Goal: Information Seeking & Learning: Find specific fact

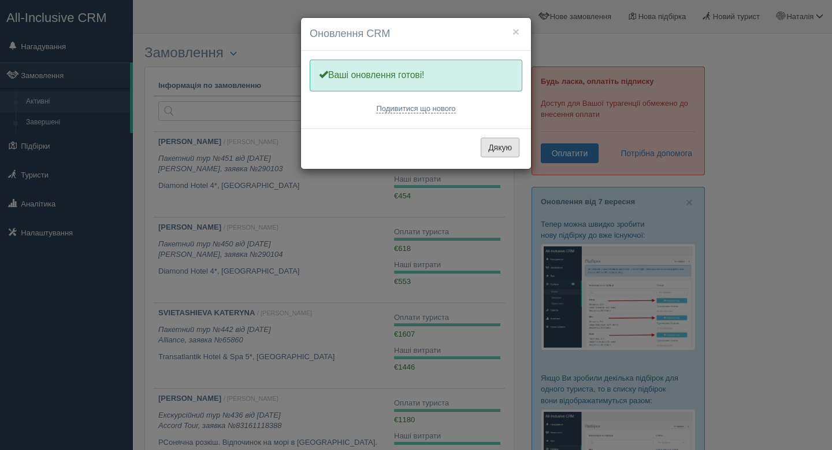
click at [494, 146] on button "Дякую" at bounding box center [500, 148] width 39 height 20
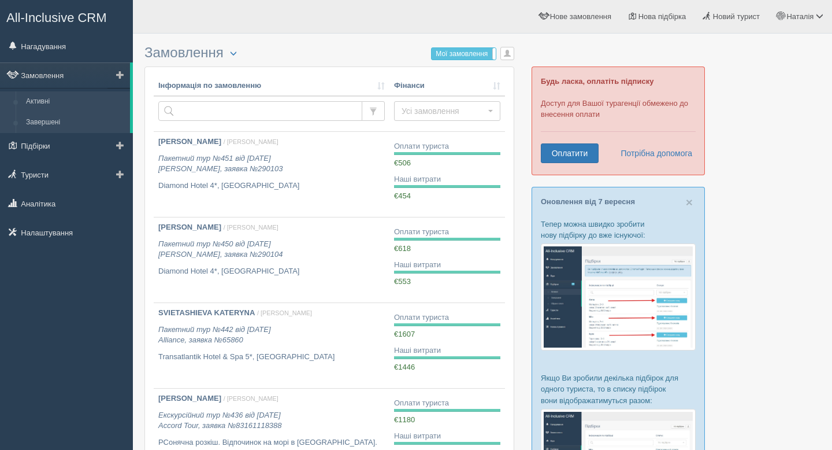
click at [50, 128] on link "Завершені" at bounding box center [75, 122] width 109 height 21
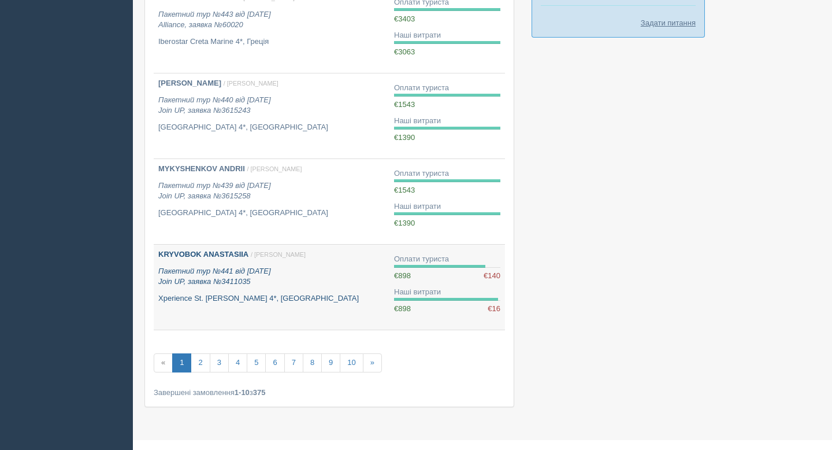
scroll to position [658, 0]
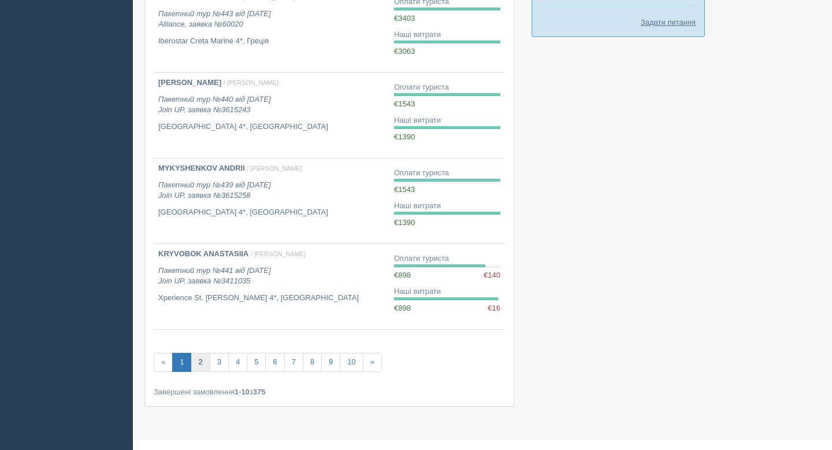
click at [200, 370] on link "2" at bounding box center [200, 362] width 19 height 19
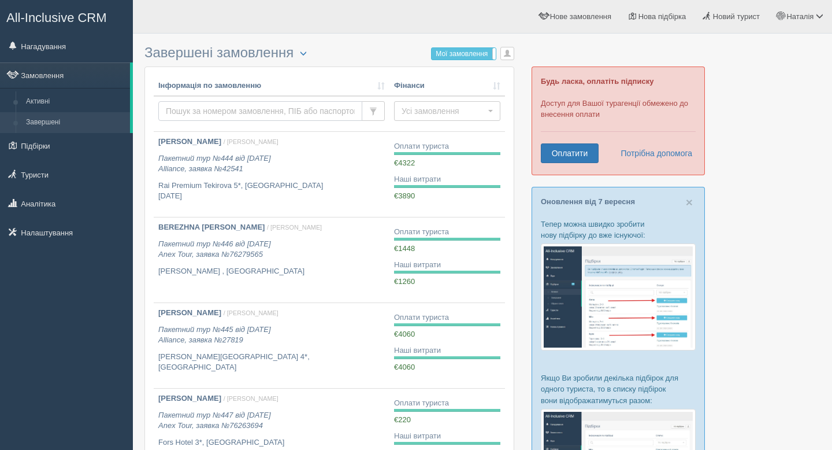
click at [264, 106] on input "text" at bounding box center [260, 111] width 204 height 20
click at [264, 110] on input "text" at bounding box center [260, 111] width 204 height 20
type input "ь"
type input "miadelets"
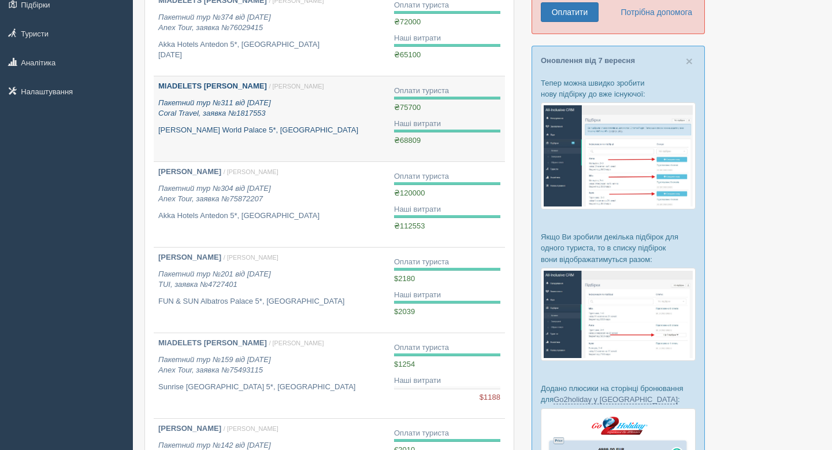
scroll to position [148, 0]
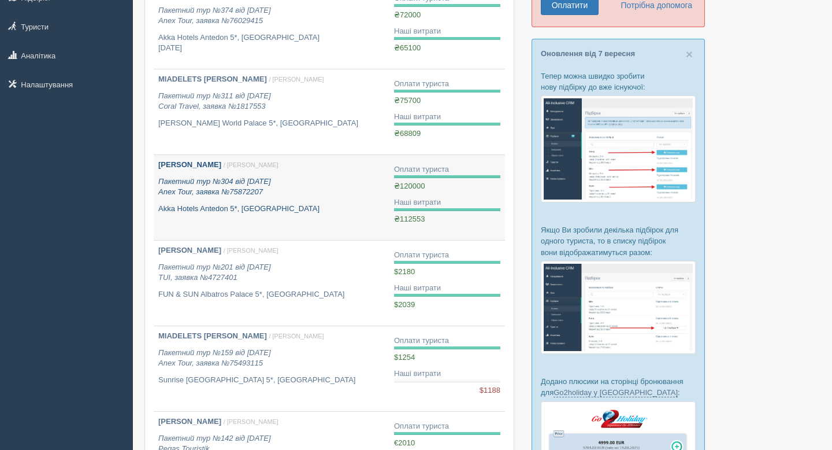
click at [202, 170] on p "Ганна Мяделець / Наталія Ч." at bounding box center [271, 165] width 227 height 11
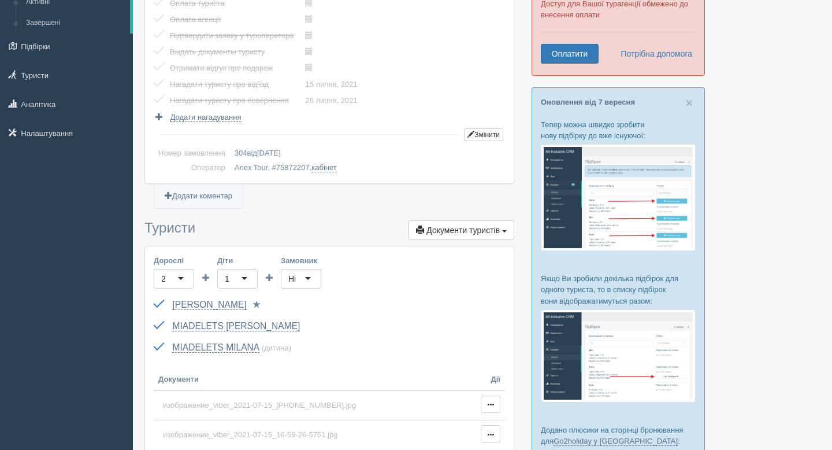
scroll to position [208, 0]
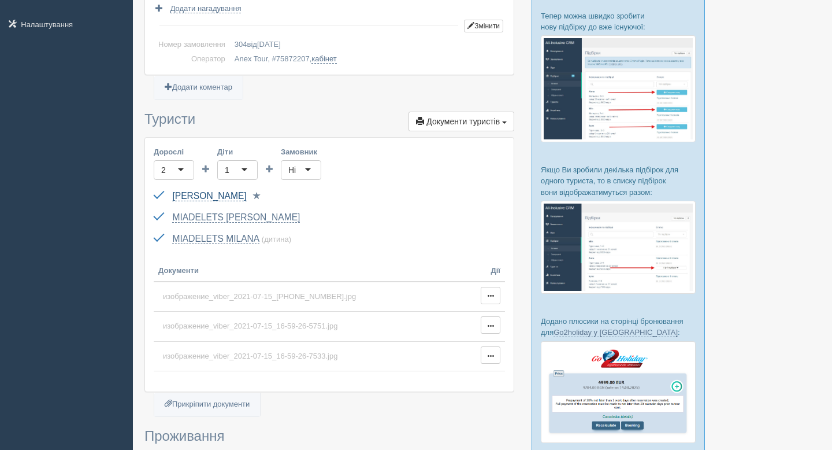
click at [207, 196] on link "[PERSON_NAME]" at bounding box center [209, 196] width 74 height 10
click at [212, 198] on link "[PERSON_NAME]" at bounding box center [209, 196] width 74 height 10
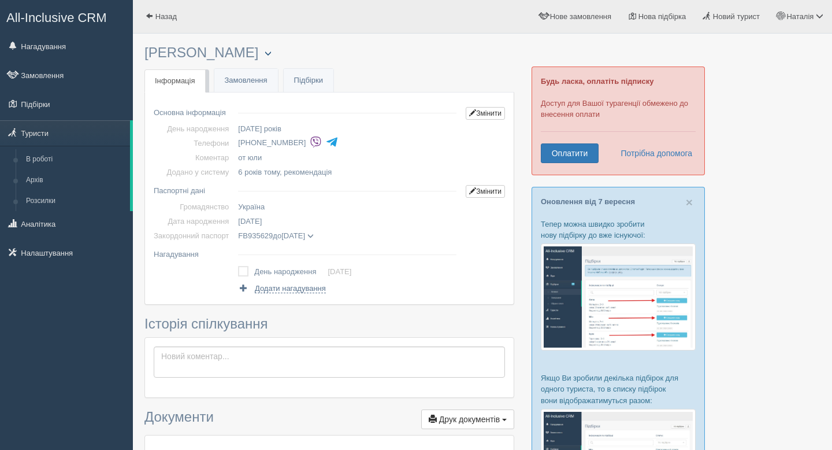
click at [258, 54] on button "button" at bounding box center [268, 54] width 20 height 14
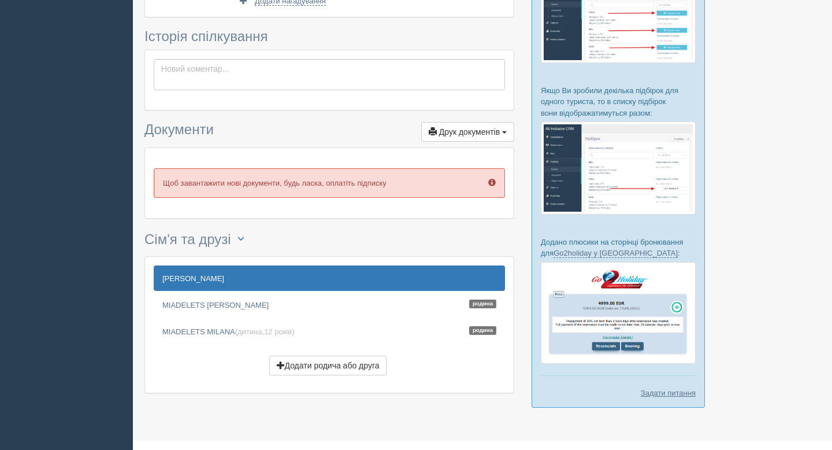
scroll to position [309, 0]
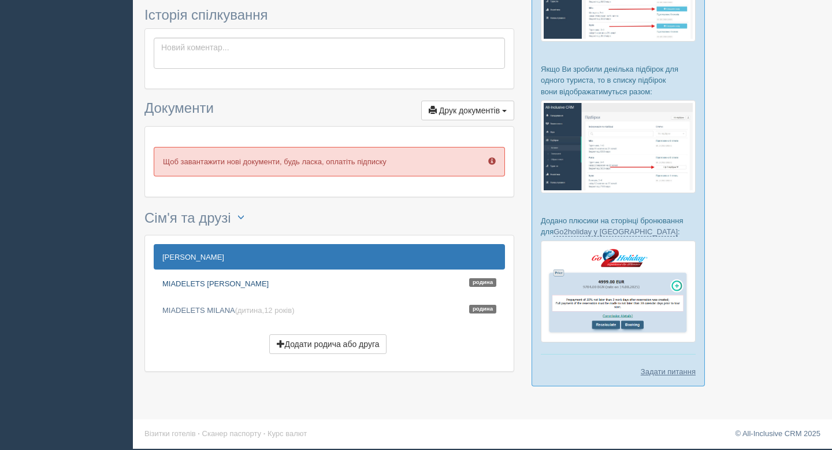
click at [191, 283] on link "MIADELETS [PERSON_NAME]" at bounding box center [329, 282] width 351 height 25
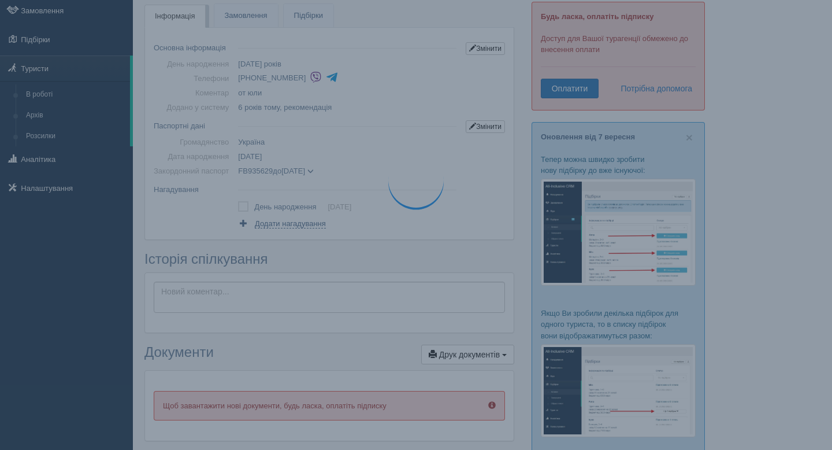
scroll to position [0, 0]
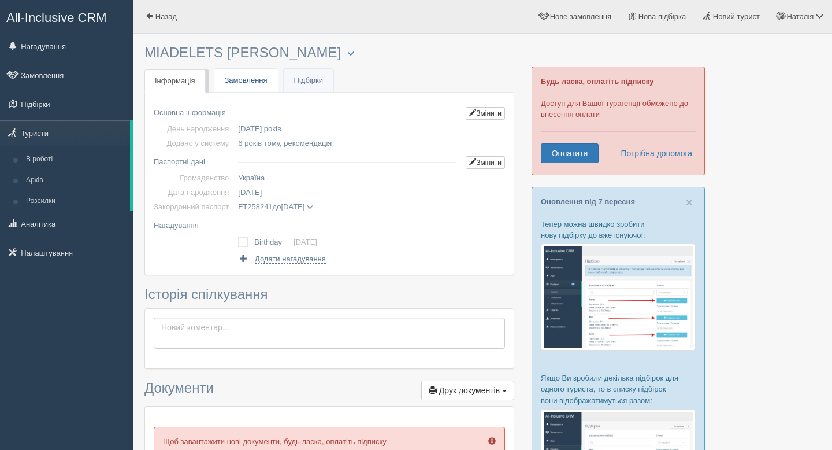
click at [260, 77] on link "Замовлення" at bounding box center [246, 81] width 64 height 24
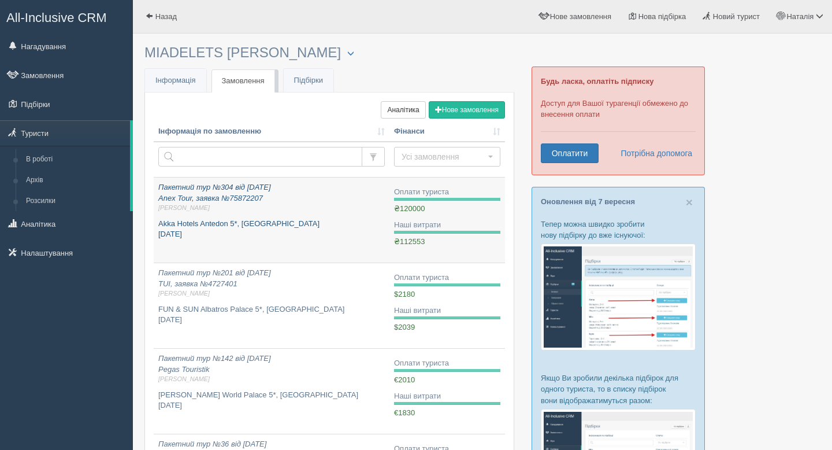
click at [232, 187] on icon "Пакетний тур №304 від 06.07.2021 Anex Tour, заявка №75872207 Наталія Ч." at bounding box center [271, 198] width 227 height 30
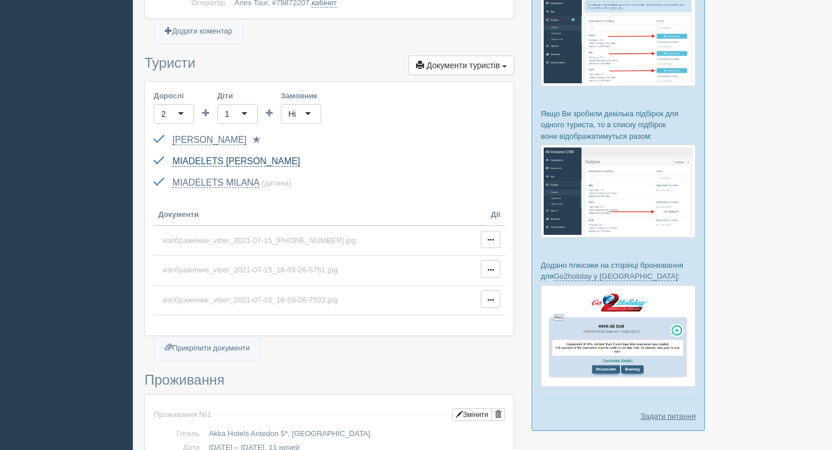
scroll to position [183, 0]
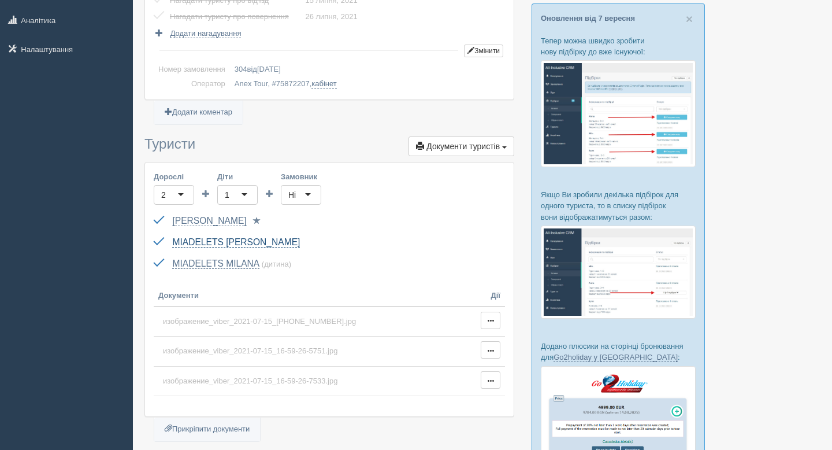
click at [250, 239] on link "MIADELETS [PERSON_NAME]" at bounding box center [236, 242] width 128 height 10
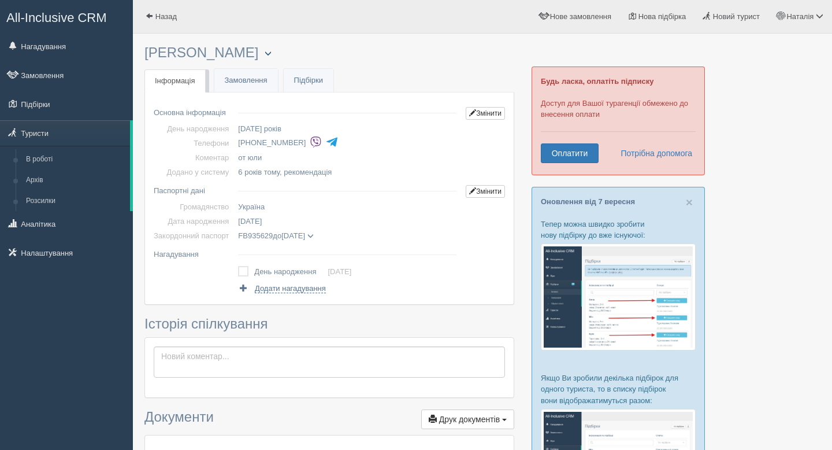
click at [269, 55] on button "button" at bounding box center [268, 54] width 20 height 14
click at [258, 52] on button "button" at bounding box center [268, 54] width 20 height 14
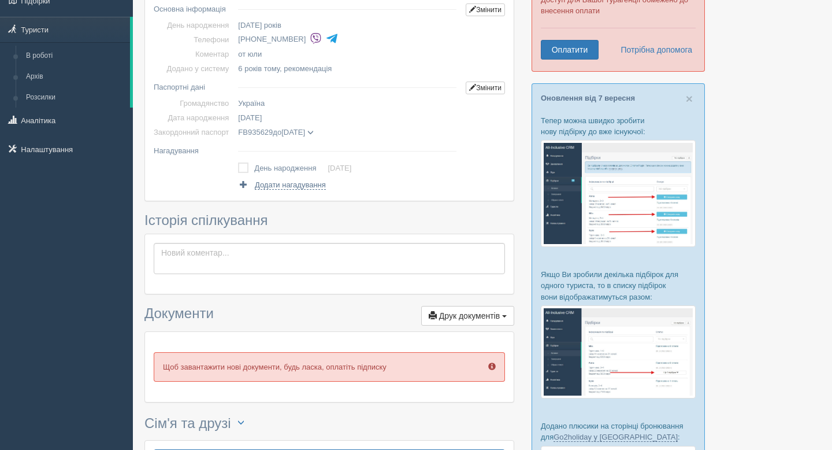
scroll to position [309, 0]
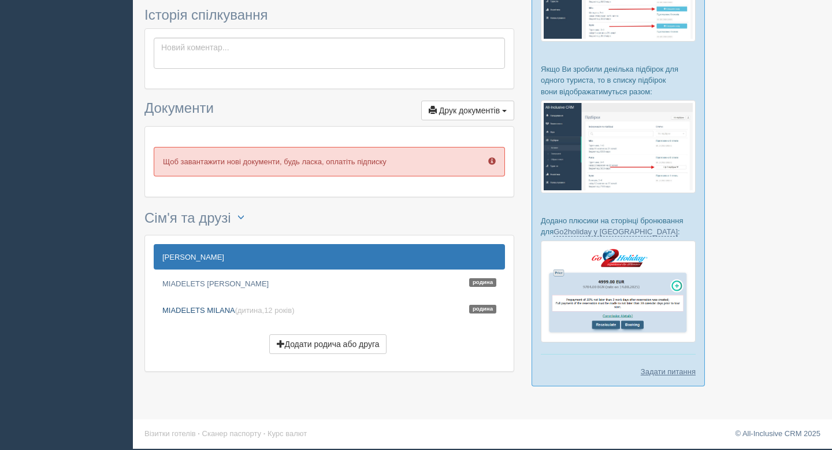
click at [199, 313] on link "MIADELETS MILANA (дитина, 12 років ) Родина" at bounding box center [329, 309] width 351 height 25
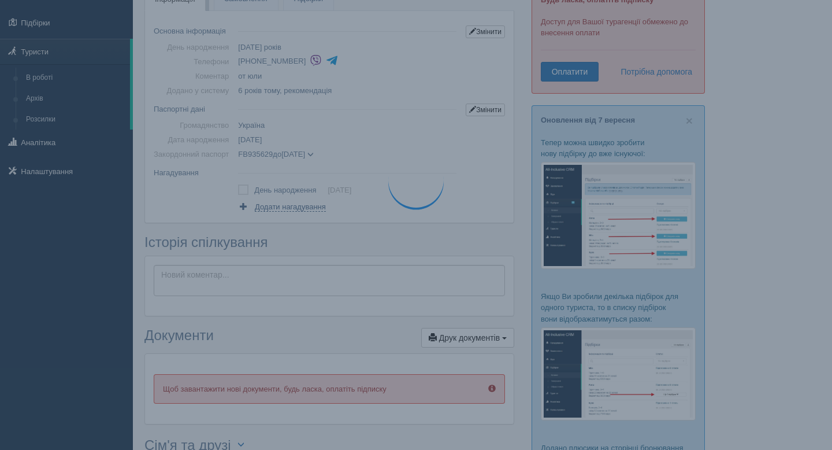
scroll to position [0, 0]
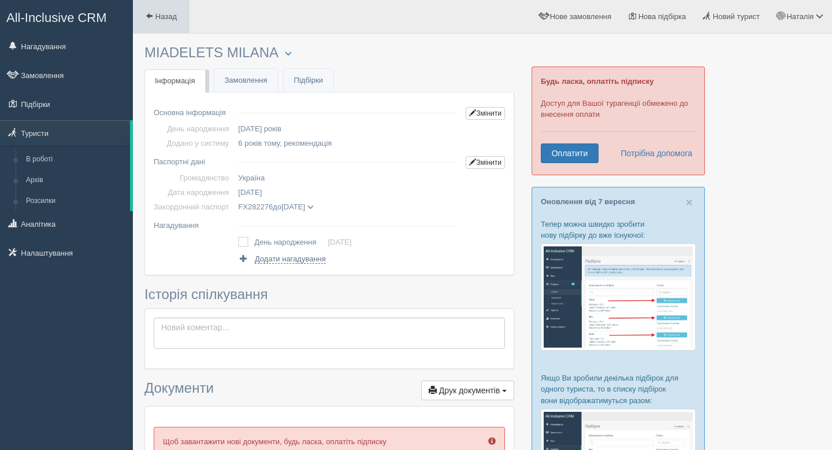
click at [159, 16] on span "Назад" at bounding box center [165, 16] width 21 height 9
click at [169, 16] on span "Назад" at bounding box center [165, 16] width 21 height 9
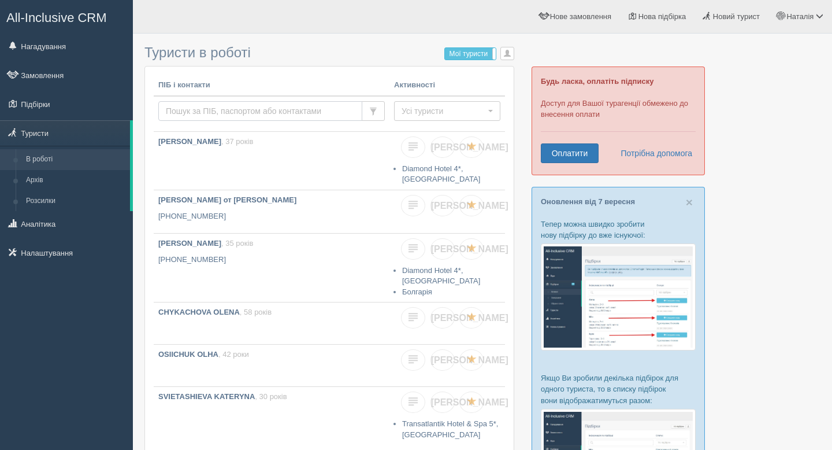
click at [211, 114] on input "text" at bounding box center [260, 111] width 204 height 20
type input "miadelets"
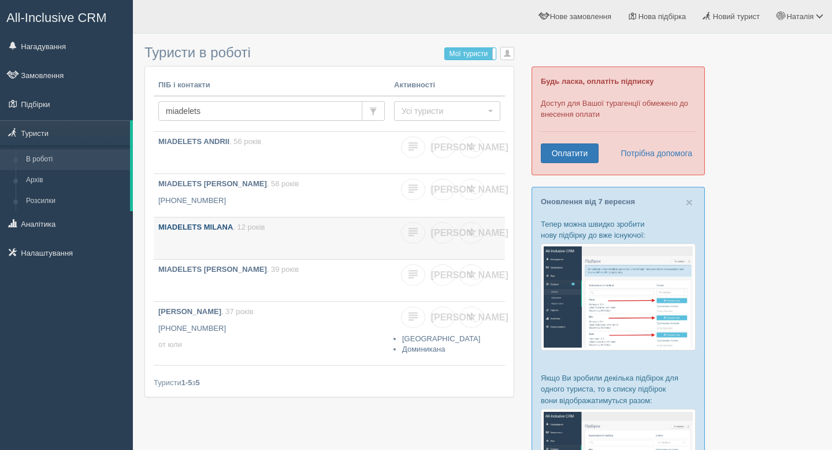
scroll to position [10, 0]
